Goal: Information Seeking & Learning: Learn about a topic

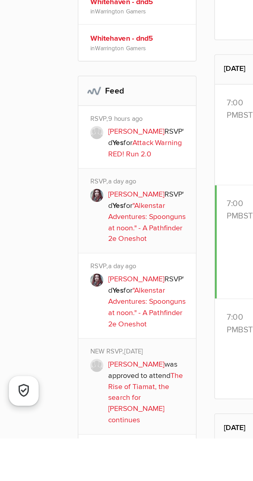
scroll to position [71, 0]
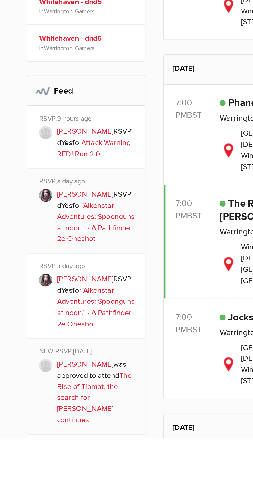
click at [71, 356] on link "Attack Warning RED! Run 2.0" at bounding box center [63, 355] width 32 height 9
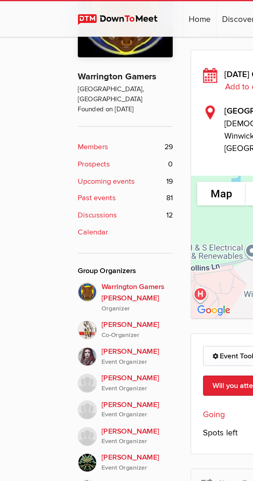
scroll to position [113, 0]
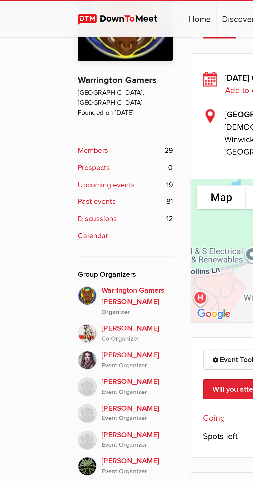
click at [72, 78] on span "19" at bounding box center [73, 80] width 3 height 5
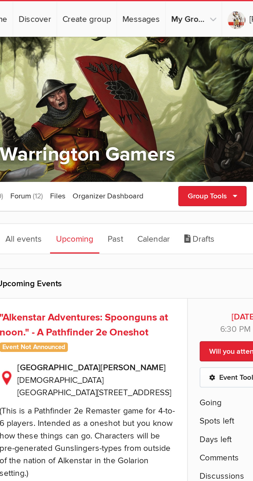
click at [154, 104] on link "Calendar" at bounding box center [154, 103] width 19 height 13
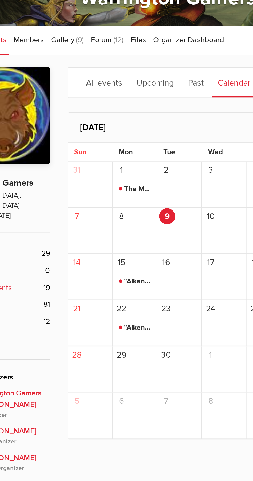
click at [114, 190] on span ""Alkenstar Adventures: Spoonguns at noon." - A Pathfinder 2e Oneshot" at bounding box center [112, 190] width 14 height 6
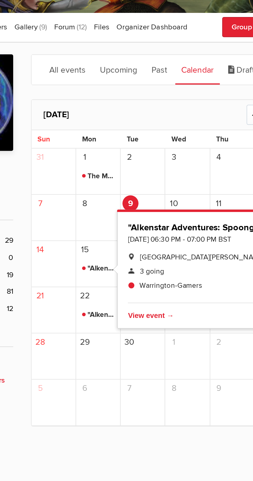
click at [138, 123] on div "[DATE] ← [DATE] →" at bounding box center [151, 123] width 136 height 13
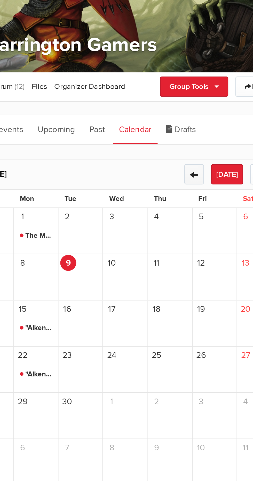
click at [182, 123] on button "←" at bounding box center [180, 123] width 9 height 9
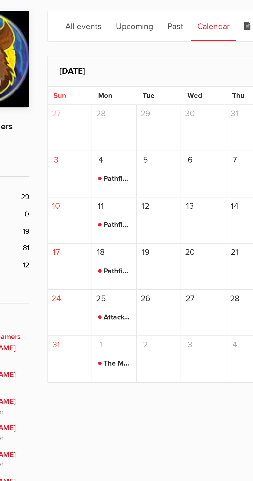
click at [112, 230] on span "Attack Warning RED" at bounding box center [112, 231] width 14 height 6
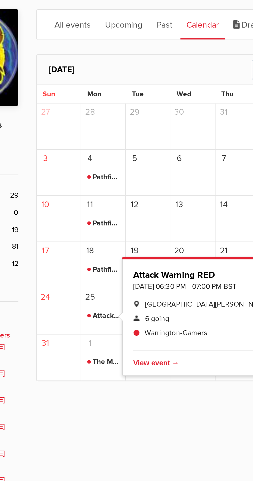
click at [145, 181] on span "13" at bounding box center [144, 182] width 7 height 7
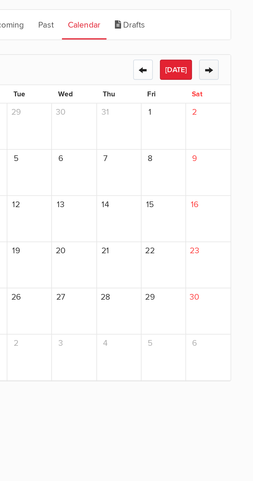
click at [211, 123] on button "→" at bounding box center [209, 123] width 9 height 9
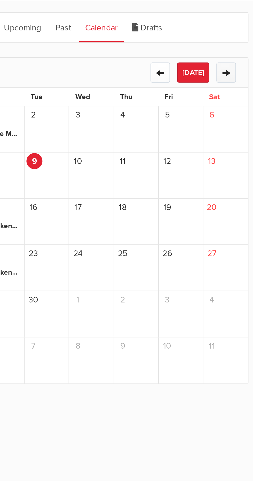
click at [208, 122] on button "→" at bounding box center [209, 123] width 9 height 9
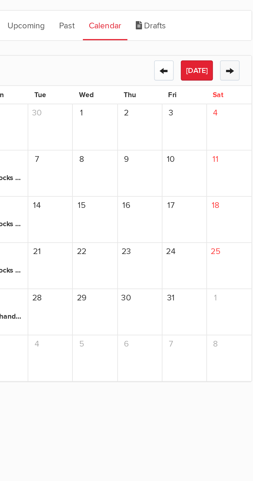
click at [207, 124] on button "→" at bounding box center [209, 123] width 9 height 9
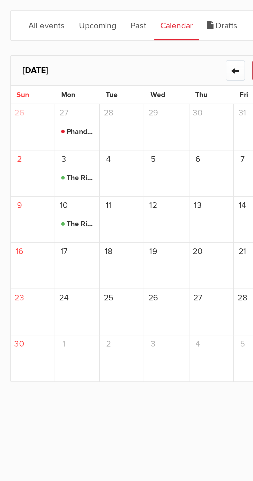
click at [112, 170] on span "The Rise of Tiamat, the search for [PERSON_NAME] continues" at bounding box center [112, 170] width 14 height 6
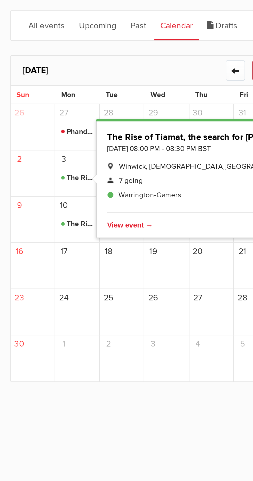
click at [154, 227] on div "26" at bounding box center [150, 229] width 19 height 20
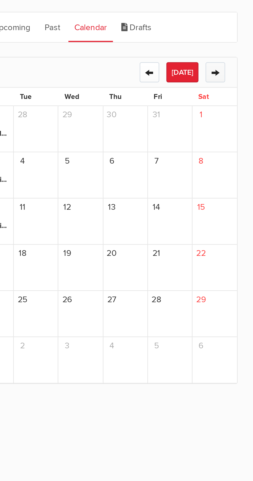
click at [209, 124] on button "→" at bounding box center [209, 123] width 9 height 9
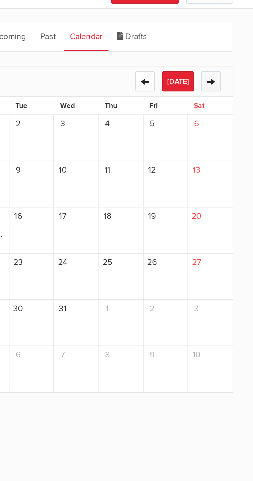
click at [206, 122] on button "→" at bounding box center [209, 123] width 9 height 9
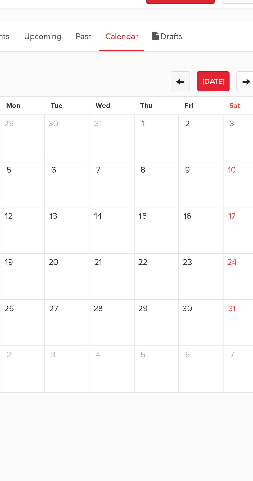
click at [182, 123] on button "←" at bounding box center [180, 123] width 9 height 9
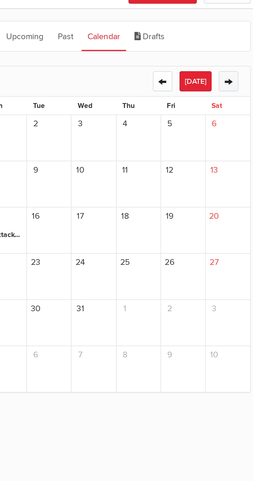
click at [208, 122] on button "→" at bounding box center [209, 123] width 9 height 9
